Goal: Information Seeking & Learning: Learn about a topic

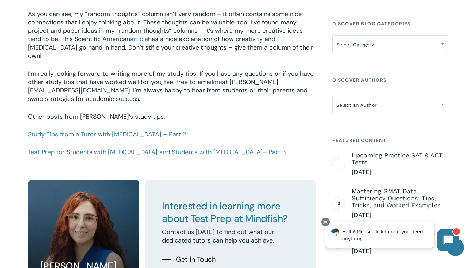
scroll to position [985, 0]
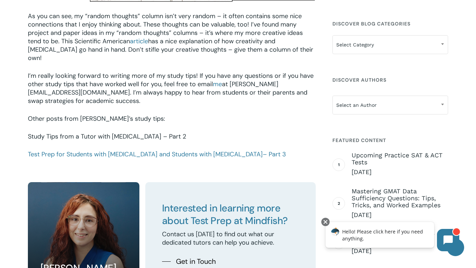
click at [124, 132] on link "Study Tips from a Tutor with [MEDICAL_DATA] – Part 2" at bounding box center [107, 136] width 158 height 8
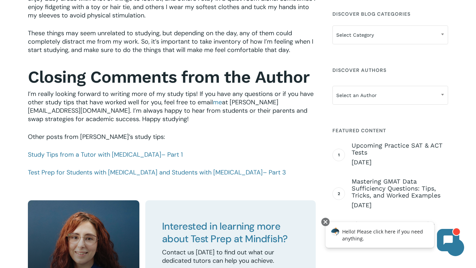
scroll to position [737, 0]
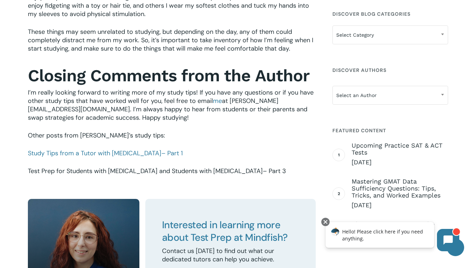
click at [194, 169] on link "Test Prep for Students with ADHD and Students with Autism – Part 3" at bounding box center [157, 171] width 258 height 8
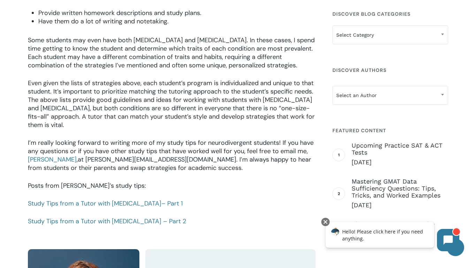
scroll to position [1326, 0]
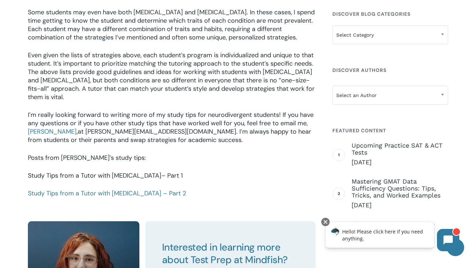
click at [41, 171] on link "Study Tips from a Tutor with ADHD – Part 1" at bounding box center [105, 175] width 155 height 8
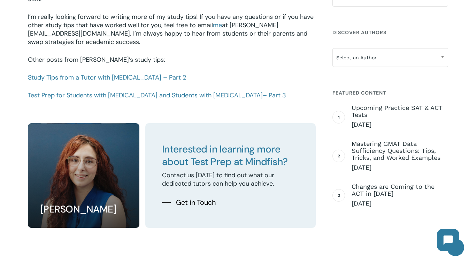
scroll to position [1045, 0]
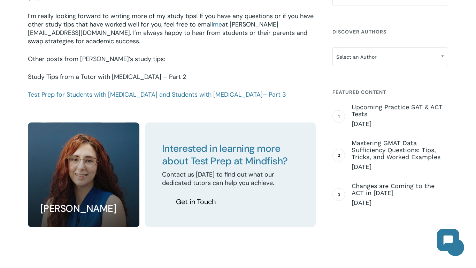
click at [41, 73] on link "Study Tips from a Tutor with [MEDICAL_DATA] – Part 2" at bounding box center [107, 77] width 158 height 8
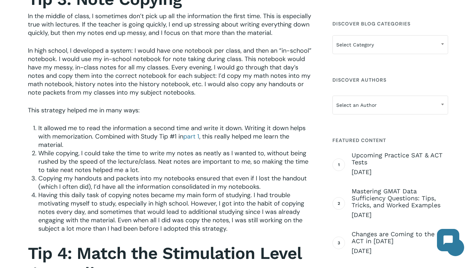
scroll to position [305, 0]
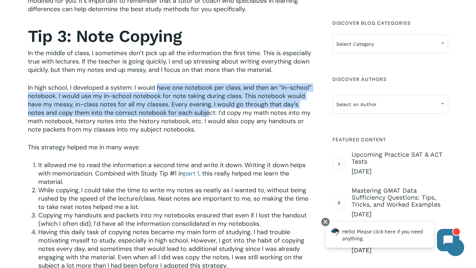
drag, startPoint x: 158, startPoint y: 87, endPoint x: 193, endPoint y: 108, distance: 40.8
click at [193, 108] on span "In high school, I developed a system: I would have one notebook per class, and …" at bounding box center [170, 108] width 284 height 50
click at [157, 85] on span "In high school, I developed a system: I would have one notebook per class, and …" at bounding box center [170, 108] width 284 height 50
drag, startPoint x: 157, startPoint y: 88, endPoint x: 197, endPoint y: 114, distance: 48.1
click at [197, 114] on span "In high school, I developed a system: I would have one notebook per class, and …" at bounding box center [170, 108] width 284 height 50
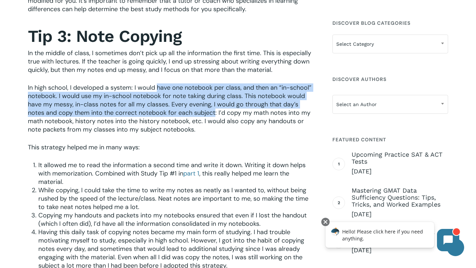
copy span "have one notebook per class, and then an “in-school” notebook. I would use my i…"
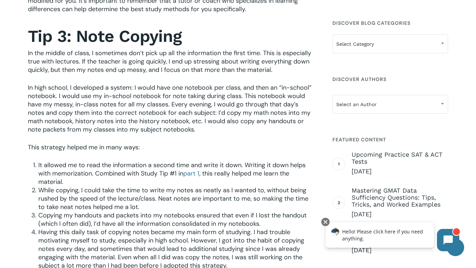
click at [274, 33] on h2 "Tip 3: Note Copying" at bounding box center [172, 36] width 288 height 20
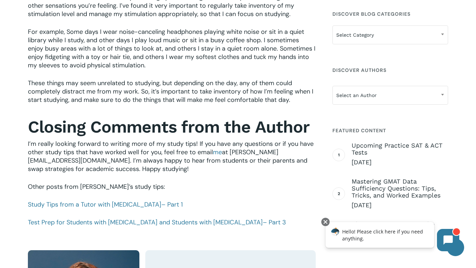
scroll to position [686, 0]
click at [161, 206] on span "– Part 1" at bounding box center [172, 204] width 22 height 8
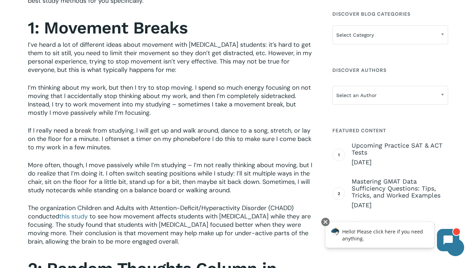
scroll to position [400, 0]
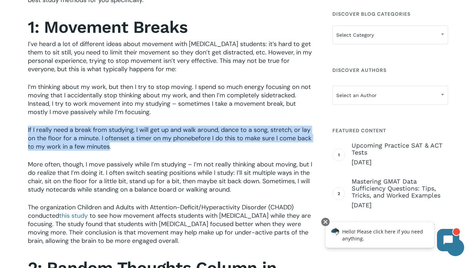
drag, startPoint x: 27, startPoint y: 130, endPoint x: 106, endPoint y: 147, distance: 80.6
copy p "If I really need a break from studying, I will get up and walk around, dance to…"
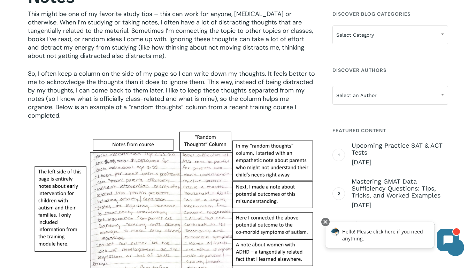
scroll to position [692, 0]
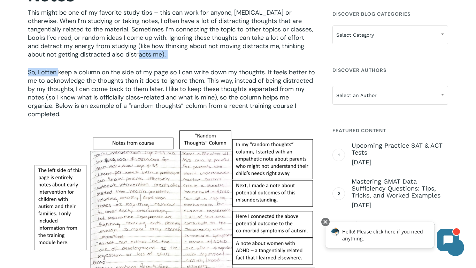
drag, startPoint x: 59, startPoint y: 71, endPoint x: 263, endPoint y: 55, distance: 205.0
click at [263, 57] on p "This might be one of my favorite study tips – this can work for anyone, ADHD or…" at bounding box center [172, 38] width 288 height 60
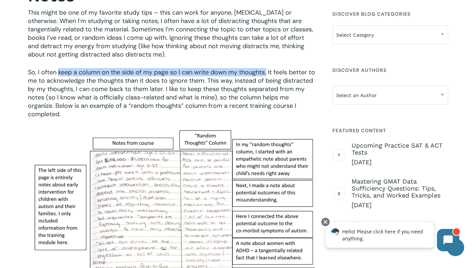
drag, startPoint x: 59, startPoint y: 71, endPoint x: 266, endPoint y: 73, distance: 206.8
click at [266, 73] on span "So, I often keep a column on the side of my page so I can write down my thought…" at bounding box center [171, 93] width 287 height 50
copy span "keep a column on the side of my page so I can write down my thoughts."
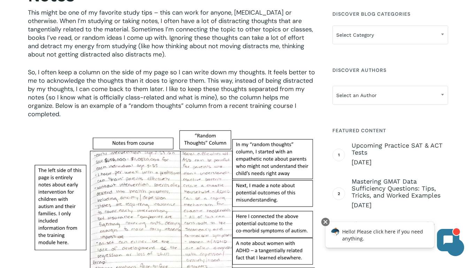
click at [274, 109] on span "So, I often keep a column on the side of my page so I can write down my thought…" at bounding box center [171, 93] width 287 height 50
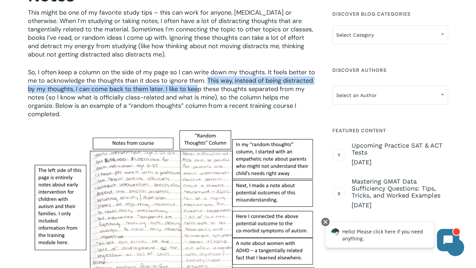
drag, startPoint x: 209, startPoint y: 80, endPoint x: 197, endPoint y: 93, distance: 17.3
click at [197, 93] on span "So, I often keep a column on the side of my page so I can write down my thought…" at bounding box center [171, 93] width 287 height 50
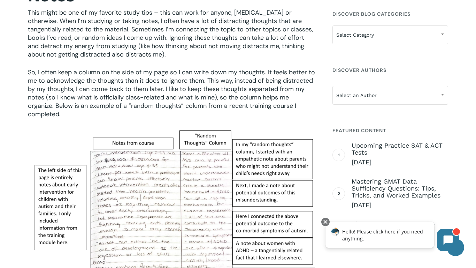
click at [199, 77] on span "So, I often keep a column on the side of my page so I can write down my thought…" at bounding box center [171, 93] width 287 height 50
drag, startPoint x: 208, startPoint y: 80, endPoint x: 189, endPoint y: 84, distance: 20.0
click at [189, 84] on span "So, I often keep a column on the side of my page so I can write down my thought…" at bounding box center [171, 93] width 287 height 50
click at [76, 139] on img at bounding box center [172, 214] width 288 height 173
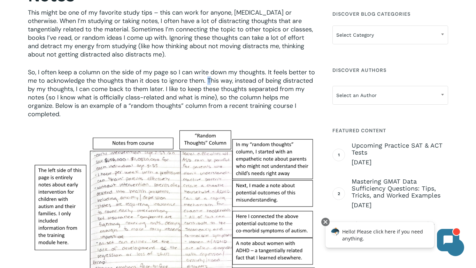
click at [209, 81] on span "So, I often keep a column on the side of my page so I can write down my thought…" at bounding box center [171, 93] width 287 height 50
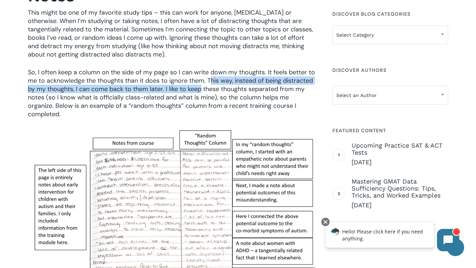
drag, startPoint x: 209, startPoint y: 81, endPoint x: 200, endPoint y: 92, distance: 13.8
click at [200, 92] on span "So, I often keep a column on the side of my page so I can write down my thought…" at bounding box center [171, 93] width 287 height 50
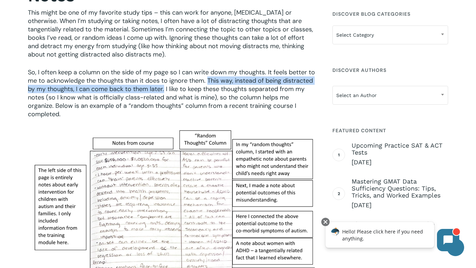
drag, startPoint x: 209, startPoint y: 81, endPoint x: 165, endPoint y: 90, distance: 44.9
click at [165, 90] on span "So, I often keep a column on the side of my page so I can write down my thought…" at bounding box center [171, 93] width 287 height 50
copy span "This way, instead of being distracted by my thoughts, I can come back to them l…"
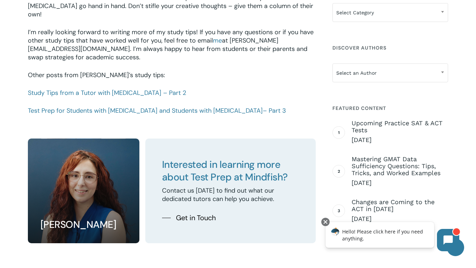
scroll to position [1030, 0]
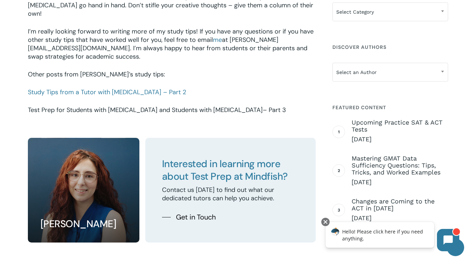
click at [263, 106] on span "– Part 3" at bounding box center [274, 110] width 23 height 8
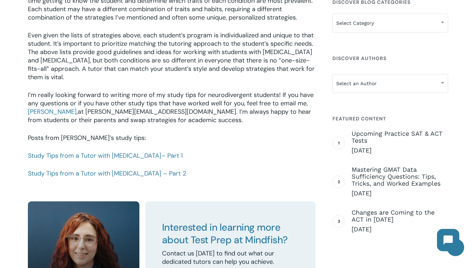
scroll to position [1376, 0]
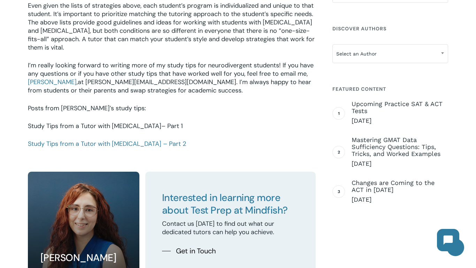
click at [127, 122] on link "Study Tips from a Tutor with [MEDICAL_DATA] – Part 1" at bounding box center [105, 126] width 155 height 8
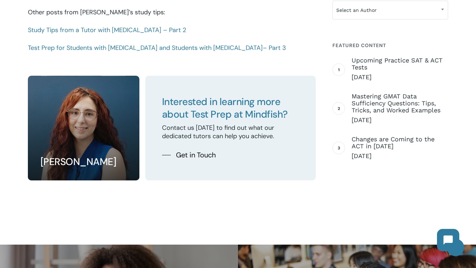
scroll to position [1090, 0]
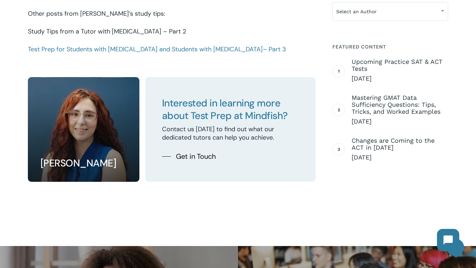
click at [141, 27] on link "Study Tips from a Tutor with [MEDICAL_DATA] – Part 2" at bounding box center [107, 31] width 158 height 8
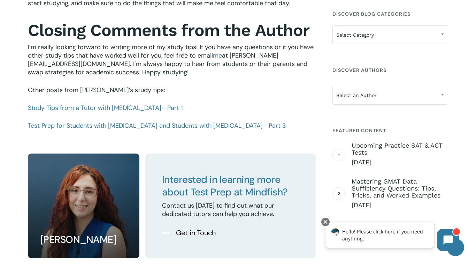
scroll to position [783, 0]
click at [161, 103] on span "– Part 1" at bounding box center [172, 107] width 22 height 8
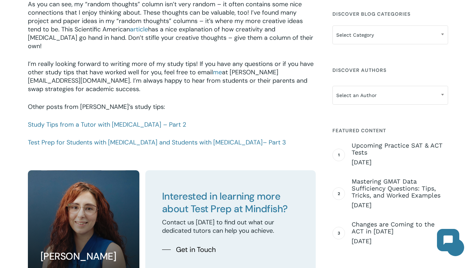
scroll to position [998, 0]
click at [263, 138] on span "– Part 3" at bounding box center [274, 142] width 23 height 8
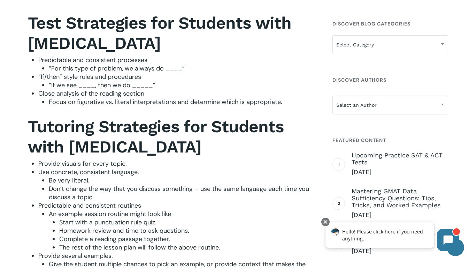
scroll to position [837, 0]
